Goal: Task Accomplishment & Management: Use online tool/utility

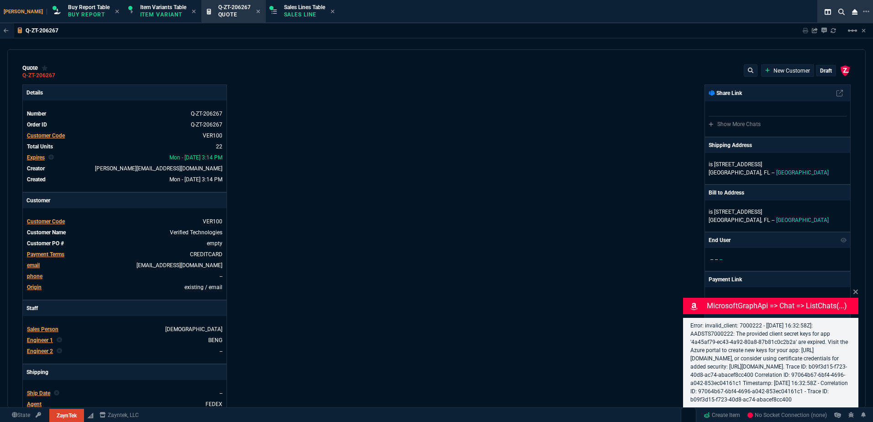
select select "1: BROV"
type input "19"
type input "1920"
type input "13"
type input "150"
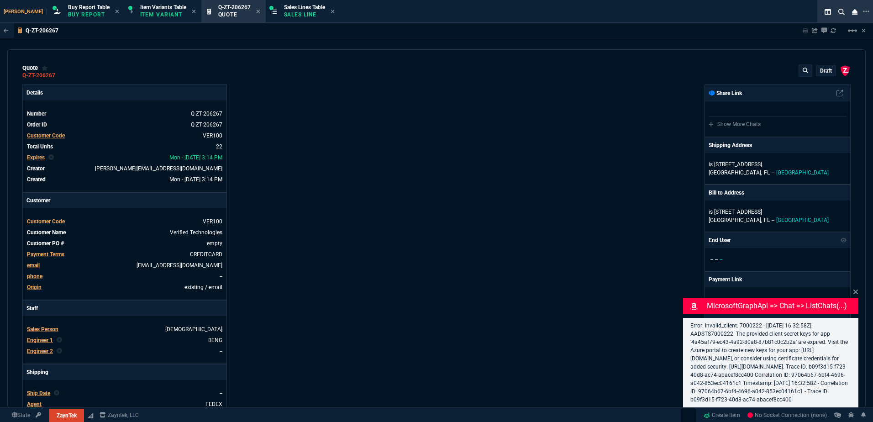
type input "3671"
type input "45"
type input "165"
type input "1130"
type input "0"
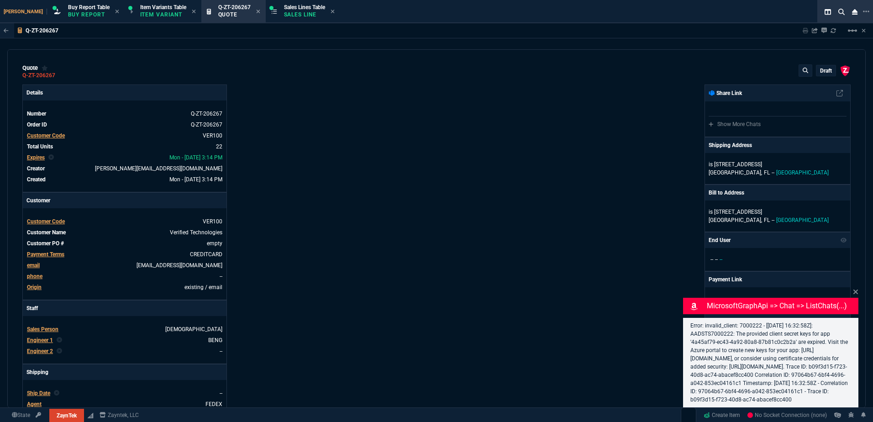
type input "0"
type input "12"
type input "143"
type input "12"
type input "267"
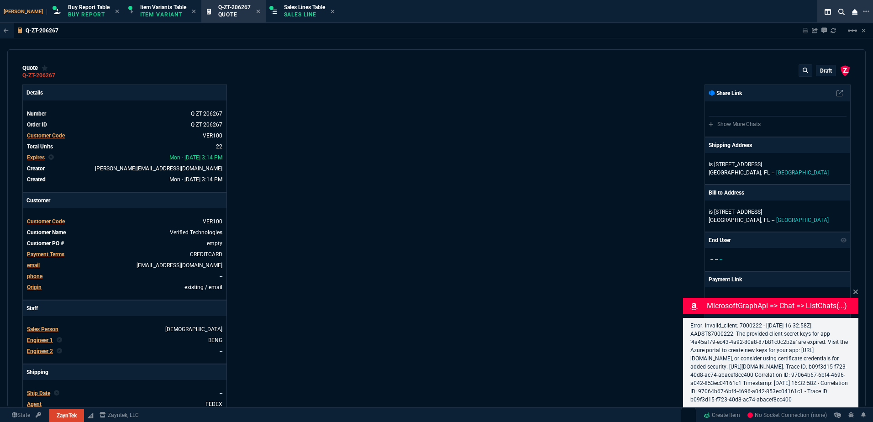
type input "35"
type input "600"
type input "17"
type input "10"
type input "90"
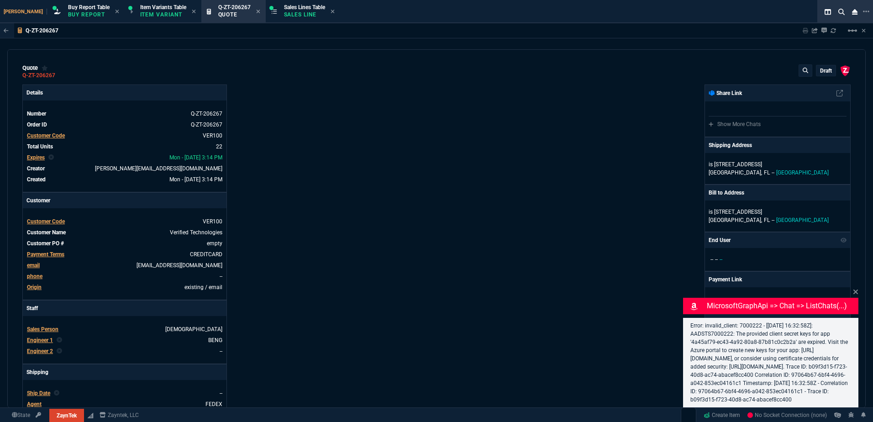
type input "0"
type input "56"
type input "69"
type input "68"
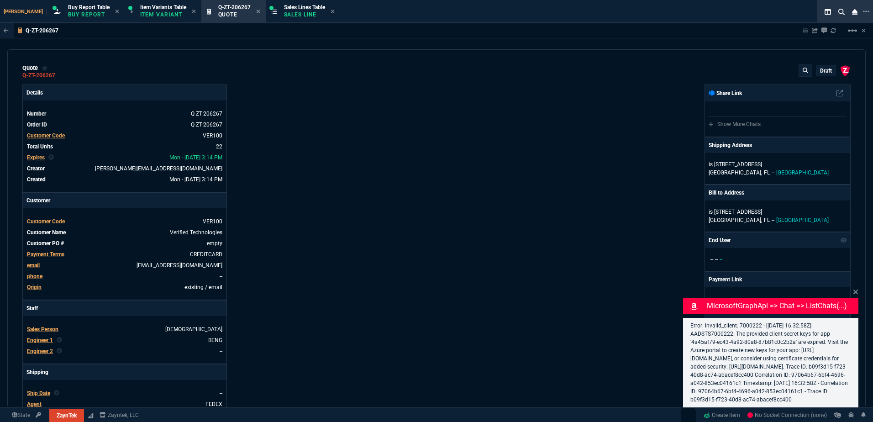
type input "51"
type input "66"
type input "33"
type input "100"
